Goal: Task Accomplishment & Management: Use online tool/utility

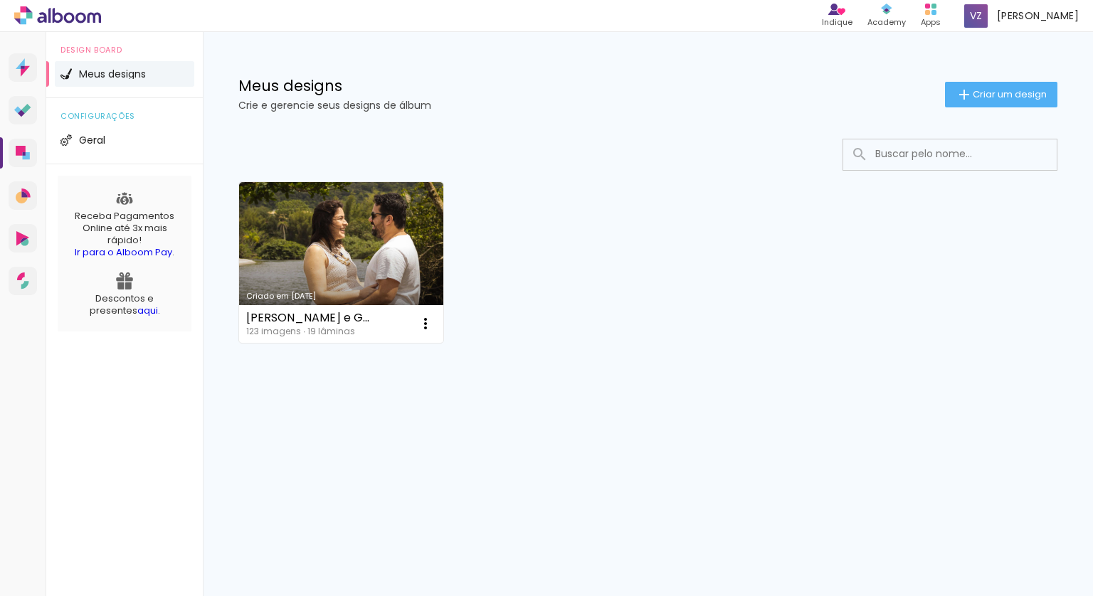
scroll to position [109, 0]
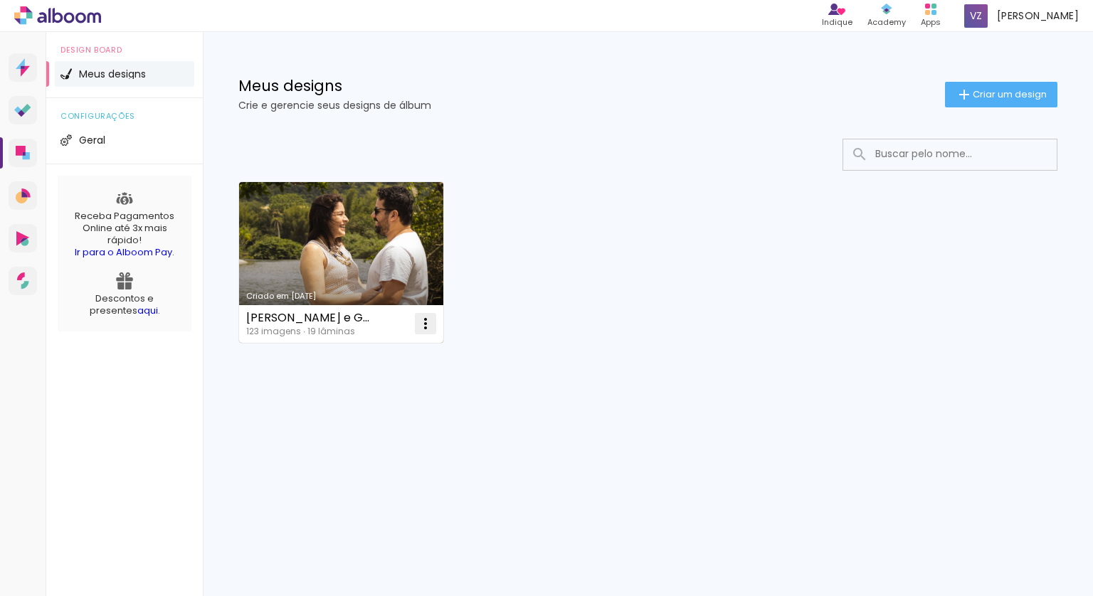
click at [430, 324] on iron-icon at bounding box center [425, 323] width 17 height 17
click at [407, 260] on link "Criado em [DATE]" at bounding box center [341, 262] width 204 height 161
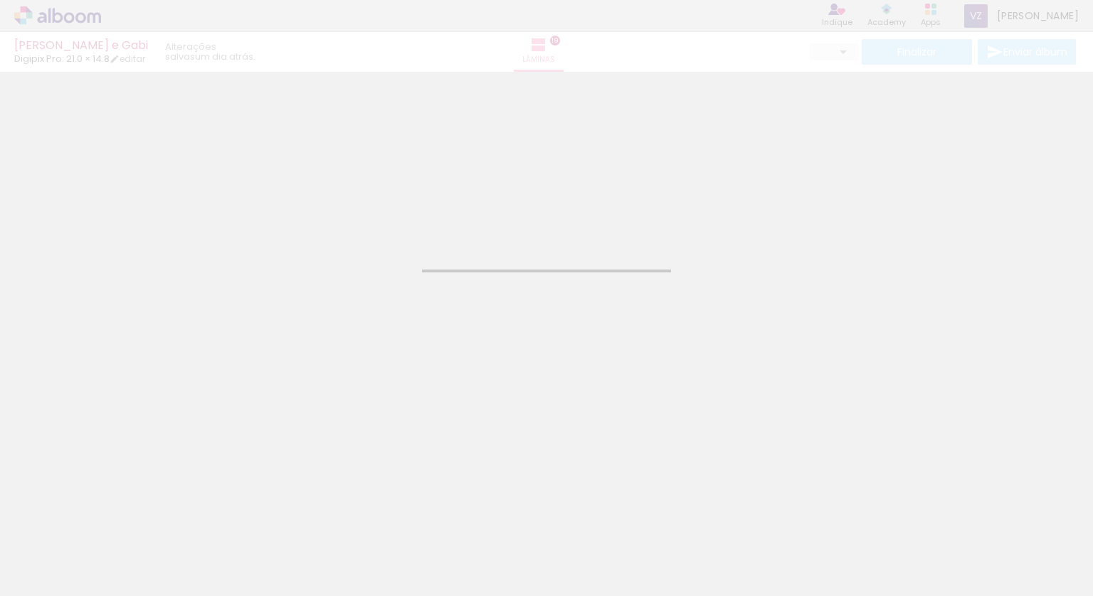
type input "PDF/X-3:2002"
type input "Alta, 300 DPI"
